Goal: Task Accomplishment & Management: Use online tool/utility

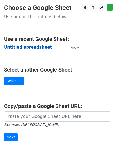
click at [24, 46] on strong "Untitled spreadsheet" at bounding box center [28, 47] width 48 height 5
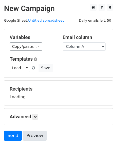
scroll to position [30, 0]
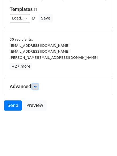
drag, startPoint x: 37, startPoint y: 87, endPoint x: 44, endPoint y: 92, distance: 9.1
click at [37, 86] on icon at bounding box center [34, 86] width 3 height 3
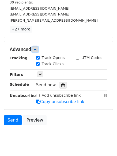
scroll to position [95, 0]
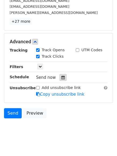
click at [61, 79] on icon at bounding box center [62, 78] width 3 height 4
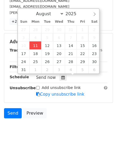
type input "2025-08-11 12:00"
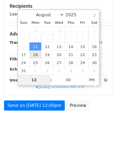
type input "4"
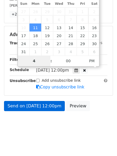
scroll to position [102, 0]
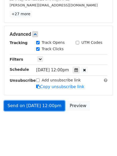
type input "2025-08-11 16:00"
click at [33, 106] on link "Send on Aug 11 at 12:00pm" at bounding box center [34, 106] width 61 height 10
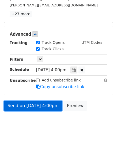
click at [33, 105] on link "Send on Aug 11 at 4:00pm" at bounding box center [33, 106] width 58 height 10
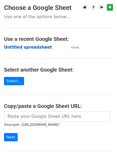
click at [19, 46] on strong "Untitled spreadsheet" at bounding box center [28, 47] width 48 height 5
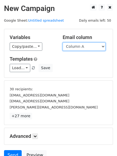
click at [83, 48] on select "Column A Column B Column C" at bounding box center [84, 46] width 43 height 8
select select "Column B"
click at [63, 42] on select "Column A Column B Column C" at bounding box center [84, 46] width 43 height 8
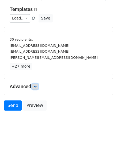
click at [35, 85] on icon at bounding box center [34, 86] width 3 height 3
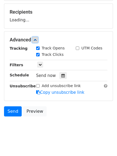
scroll to position [79, 0]
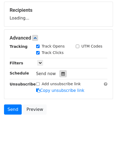
click at [62, 76] on div at bounding box center [62, 73] width 7 height 7
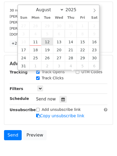
type input "2025-08-12 12:00"
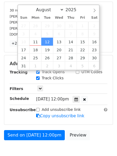
scroll to position [0, 0]
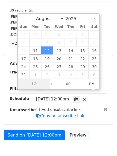
type input "5"
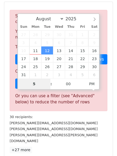
scroll to position [209, 0]
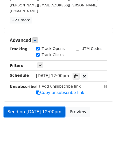
type input "2025-08-12 17:00"
click at [35, 107] on link "Send on Aug 12 at 12:00pm" at bounding box center [34, 112] width 61 height 10
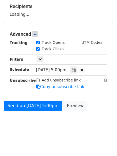
scroll to position [102, 0]
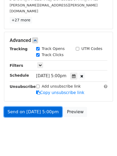
click at [40, 108] on link "Send on Aug 12 at 5:00pm" at bounding box center [33, 112] width 58 height 10
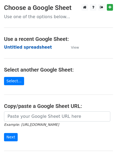
click at [19, 48] on strong "Untitled spreadsheet" at bounding box center [28, 47] width 48 height 5
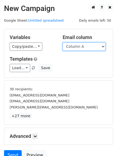
click at [85, 49] on select "Column A Column B Column C" at bounding box center [84, 46] width 43 height 8
select select "Column C"
click at [63, 42] on select "Column A Column B Column C" at bounding box center [84, 46] width 43 height 8
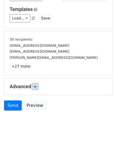
click at [35, 88] on icon at bounding box center [34, 86] width 3 height 3
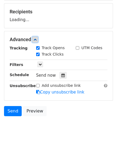
scroll to position [81, 0]
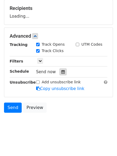
click at [61, 73] on icon at bounding box center [62, 72] width 3 height 4
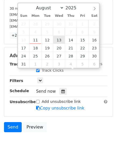
type input "2025-08-13 12:00"
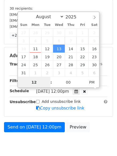
scroll to position [0, 0]
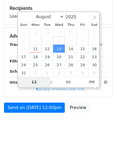
type input "6"
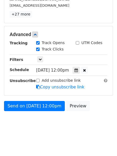
scroll to position [209, 0]
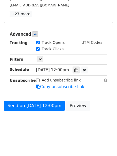
type input "2025-08-13 18:00"
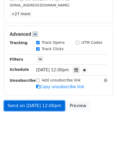
click at [37, 105] on link "Send on Aug 13 at 12:00pm" at bounding box center [34, 106] width 61 height 10
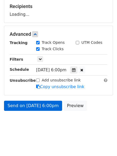
scroll to position [102, 0]
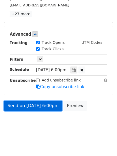
click at [36, 107] on link "Send on Aug 13 at 6:00pm" at bounding box center [33, 106] width 58 height 10
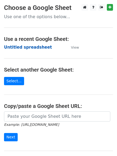
click at [18, 48] on strong "Untitled spreadsheet" at bounding box center [28, 47] width 48 height 5
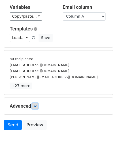
click at [33, 106] on link at bounding box center [35, 106] width 6 height 6
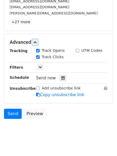
scroll to position [97, 0]
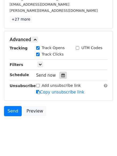
click at [61, 75] on icon at bounding box center [62, 75] width 3 height 4
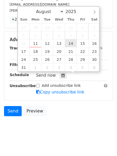
type input "2025-08-14 12:00"
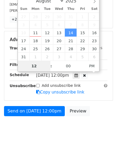
scroll to position [83, 0]
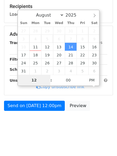
type input "7"
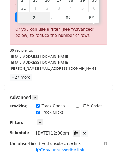
scroll to position [209, 0]
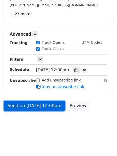
type input "2025-08-14 19:00"
click at [35, 110] on link "Send on Aug 14 at 12:00pm" at bounding box center [34, 106] width 61 height 10
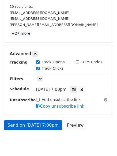
scroll to position [102, 0]
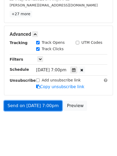
click at [30, 104] on link "Send on Aug 14 at 7:00pm" at bounding box center [33, 106] width 58 height 10
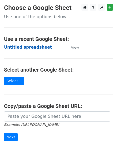
click at [13, 47] on strong "Untitled spreadsheet" at bounding box center [28, 47] width 48 height 5
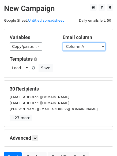
click at [81, 49] on select "Column A Column B Column C" at bounding box center [84, 46] width 43 height 8
select select "Column B"
click at [63, 42] on select "Column A Column B Column C" at bounding box center [84, 46] width 43 height 8
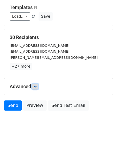
click at [36, 86] on icon at bounding box center [34, 86] width 3 height 3
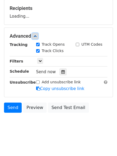
scroll to position [81, 0]
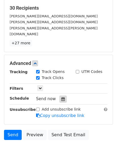
drag, startPoint x: 63, startPoint y: 96, endPoint x: 61, endPoint y: 93, distance: 3.2
click at [61, 96] on div at bounding box center [62, 99] width 7 height 7
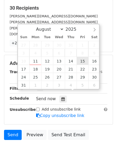
type input "[DATE] 12:00"
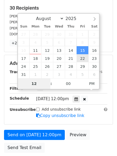
type input "8"
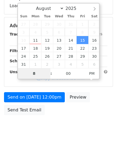
scroll to position [95, 0]
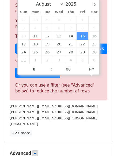
type input "2025-08-15 20:00"
click at [36, 93] on div "Or you can use a filter (see "Advanced" below) to reduce the number of rows" at bounding box center [58, 88] width 86 height 12
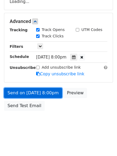
click at [40, 91] on link "Send on Aug 15 at 8:00pm" at bounding box center [33, 93] width 58 height 10
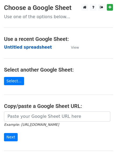
click at [19, 47] on strong "Untitled spreadsheet" at bounding box center [28, 47] width 48 height 5
click at [22, 49] on strong "Untitled spreadsheet" at bounding box center [28, 47] width 48 height 5
click at [26, 47] on strong "Untitled spreadsheet" at bounding box center [28, 47] width 48 height 5
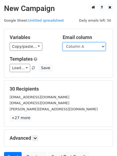
click at [81, 47] on select "Column A Column B Column C" at bounding box center [84, 46] width 43 height 8
select select "Column C"
click at [63, 42] on select "Column A Column B Column C" at bounding box center [84, 46] width 43 height 8
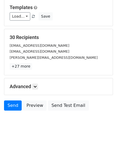
click at [36, 83] on div "Advanced Tracking Track Opens UTM Codes Track Clicks Filters Only include sprea…" at bounding box center [58, 86] width 108 height 17
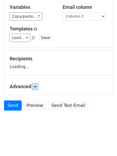
click at [36, 84] on link at bounding box center [35, 87] width 6 height 6
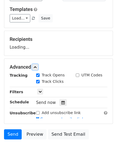
scroll to position [71, 0]
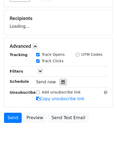
click at [61, 83] on icon at bounding box center [62, 82] width 3 height 4
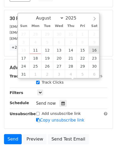
type input "[DATE] 12:00"
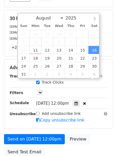
scroll to position [0, 0]
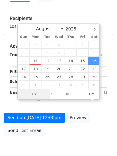
type input "9"
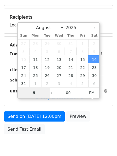
scroll to position [95, 0]
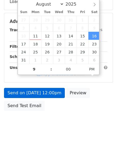
type input "[DATE] 21:00"
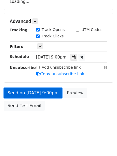
click at [35, 90] on link "Send on [DATE] 9:00pm" at bounding box center [33, 93] width 58 height 10
